Goal: Task Accomplishment & Management: Manage account settings

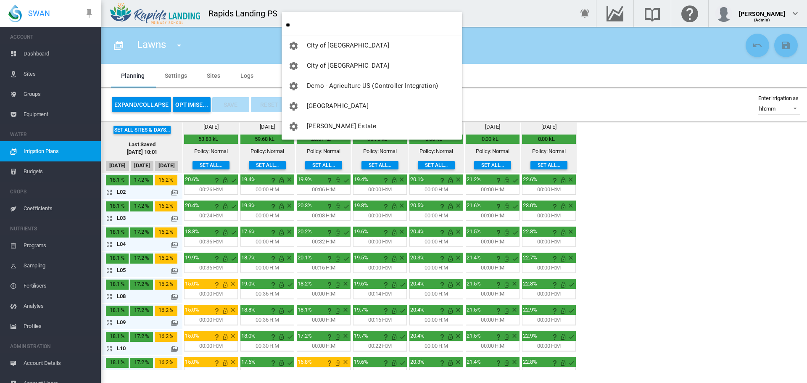
type input "*"
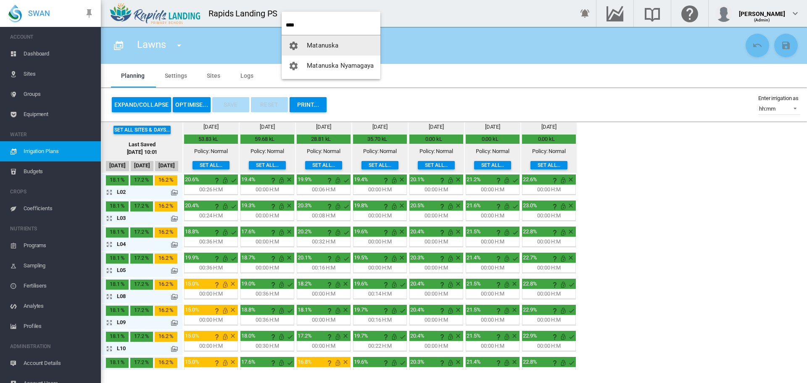
type input "****"
click at [307, 43] on span "Matanuska" at bounding box center [323, 46] width 32 height 8
click at [307, 43] on div "Lawns All Lawns Native Garden Beds" at bounding box center [425, 46] width 635 height 24
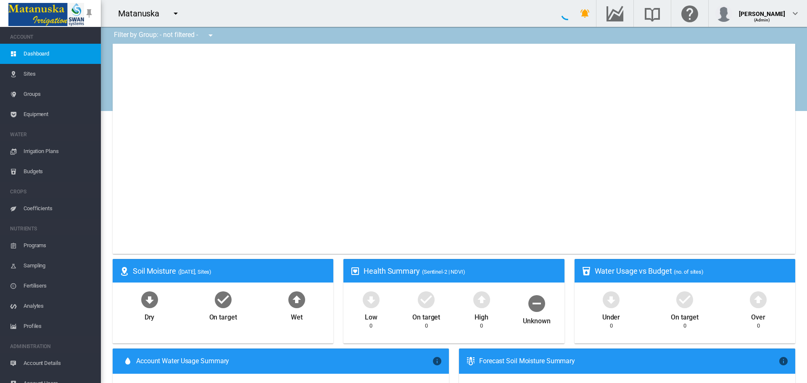
type input "**********"
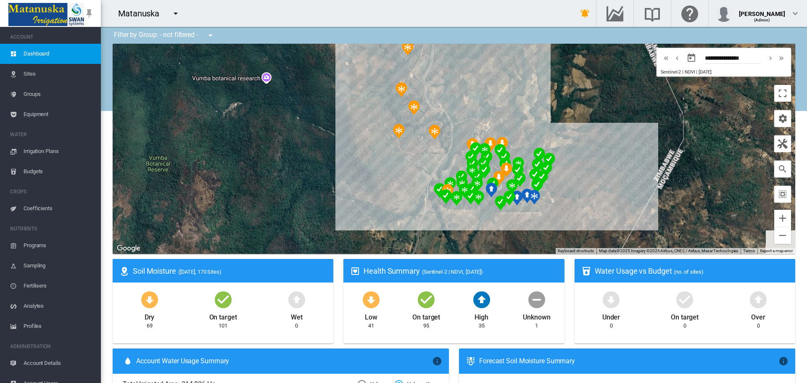
drag, startPoint x: 496, startPoint y: 150, endPoint x: 307, endPoint y: 137, distance: 189.4
click at [307, 137] on div at bounding box center [454, 149] width 682 height 210
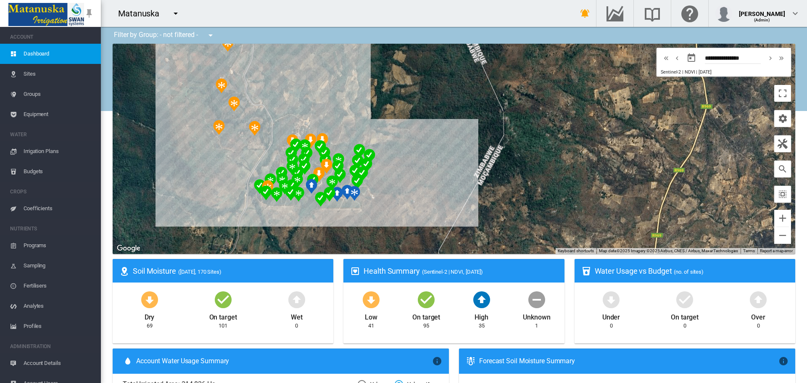
click at [28, 116] on span "Equipment" at bounding box center [59, 114] width 71 height 20
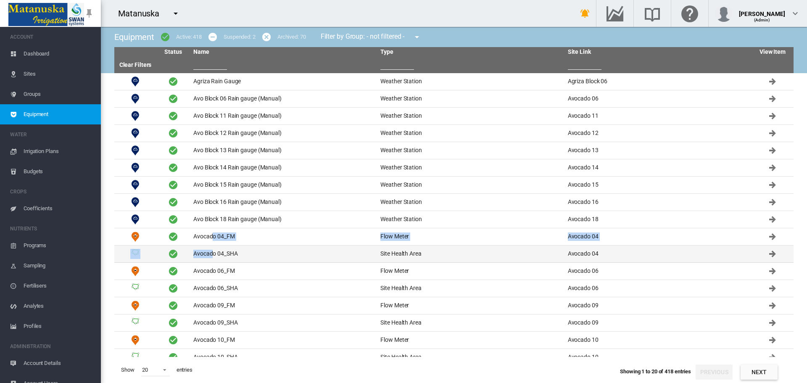
click at [210, 246] on tbody "Agriza Rain Gauge Weather Station Agriza Block 06" at bounding box center [453, 215] width 679 height 284
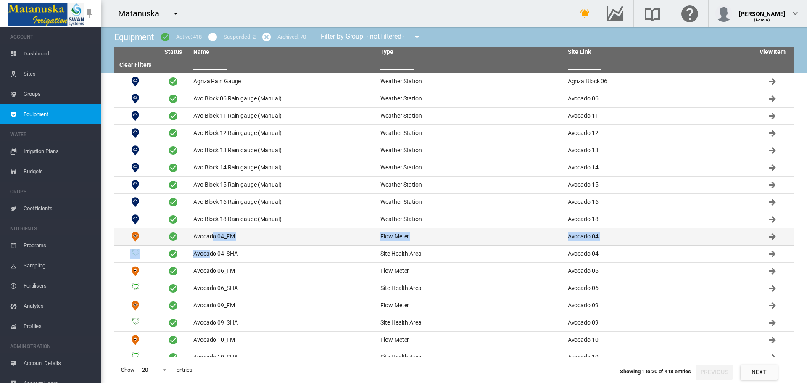
click at [217, 239] on td "Avocado 04_FM" at bounding box center [283, 236] width 187 height 17
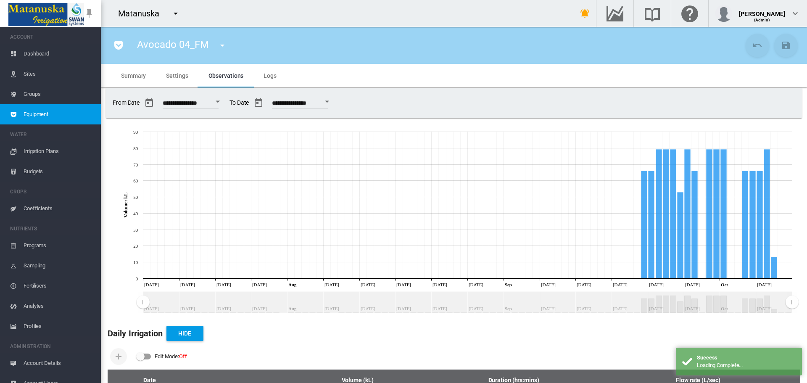
click at [169, 78] on span "Settings" at bounding box center [177, 75] width 22 height 7
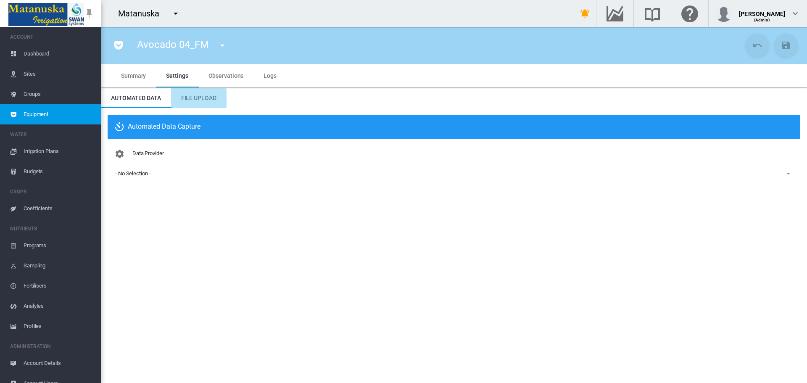
click at [193, 98] on span "File Upload" at bounding box center [198, 98] width 35 height 7
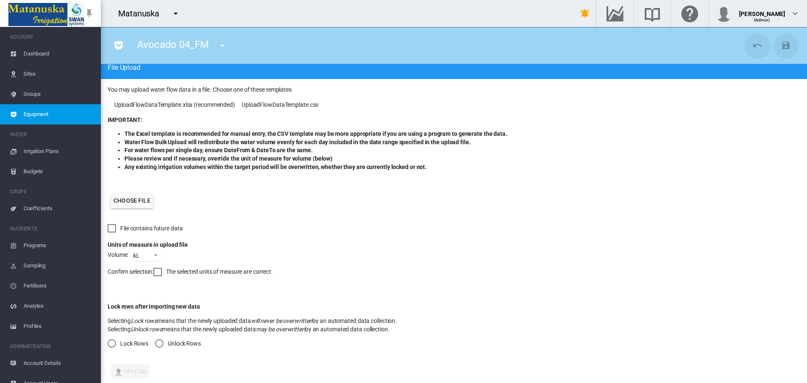
scroll to position [57, 0]
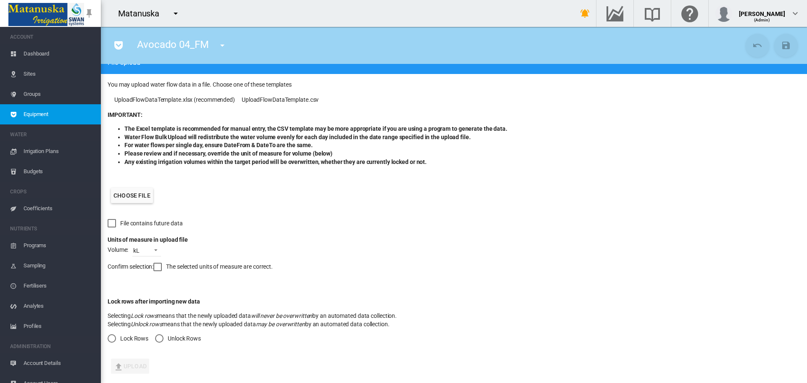
click at [25, 71] on span "Sites" at bounding box center [59, 74] width 71 height 20
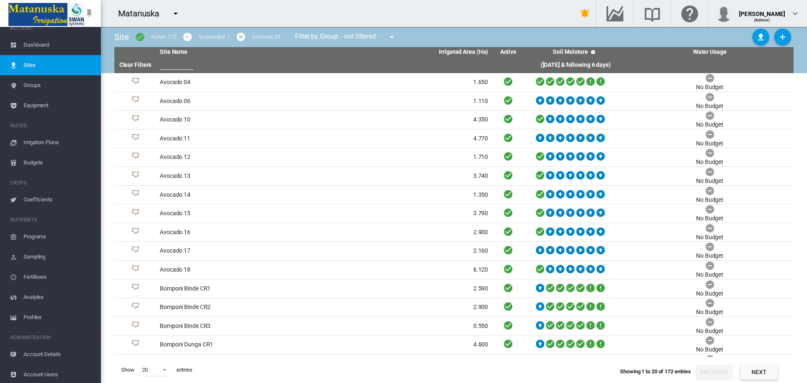
scroll to position [11, 0]
click at [67, 43] on span "Dashboard" at bounding box center [59, 43] width 71 height 20
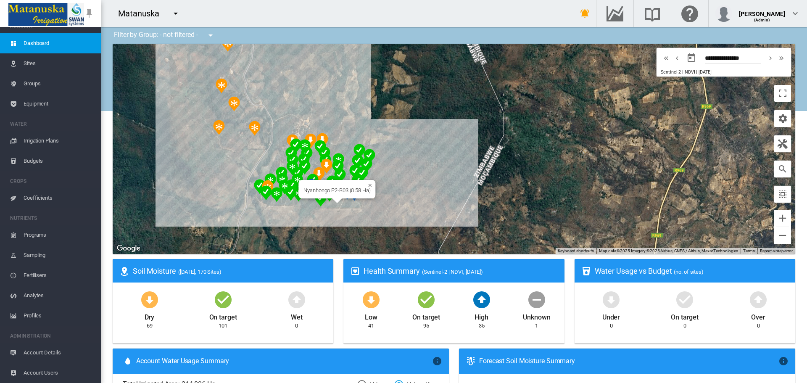
click at [331, 207] on div "Nyanhongo P2-B03 (0.58 Ha)" at bounding box center [454, 149] width 682 height 210
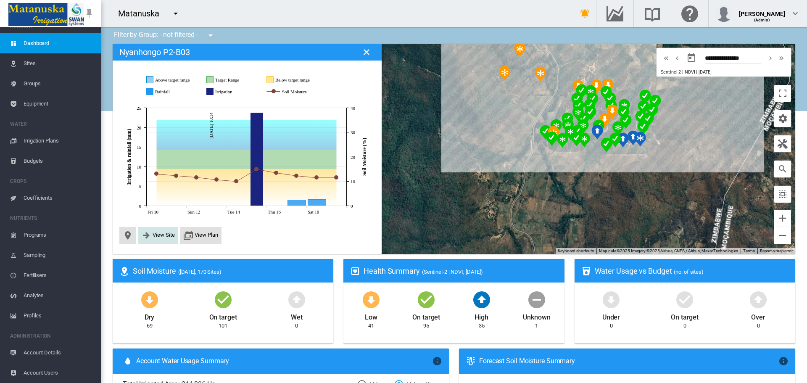
click at [169, 238] on button "View Site" at bounding box center [158, 235] width 34 height 10
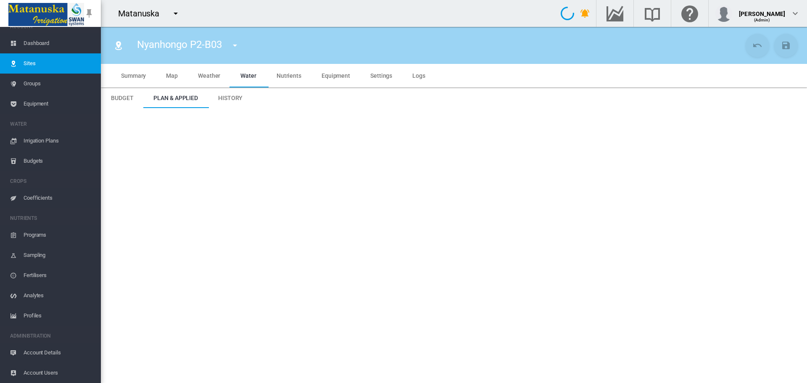
type input "*****"
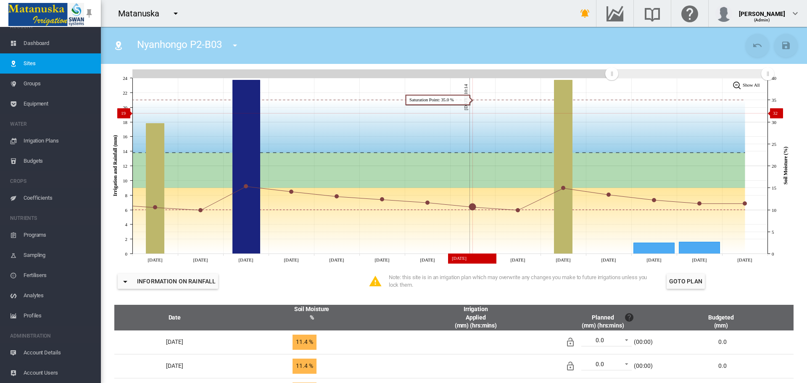
scroll to position [84, 0]
